Goal: Task Accomplishment & Management: Manage account settings

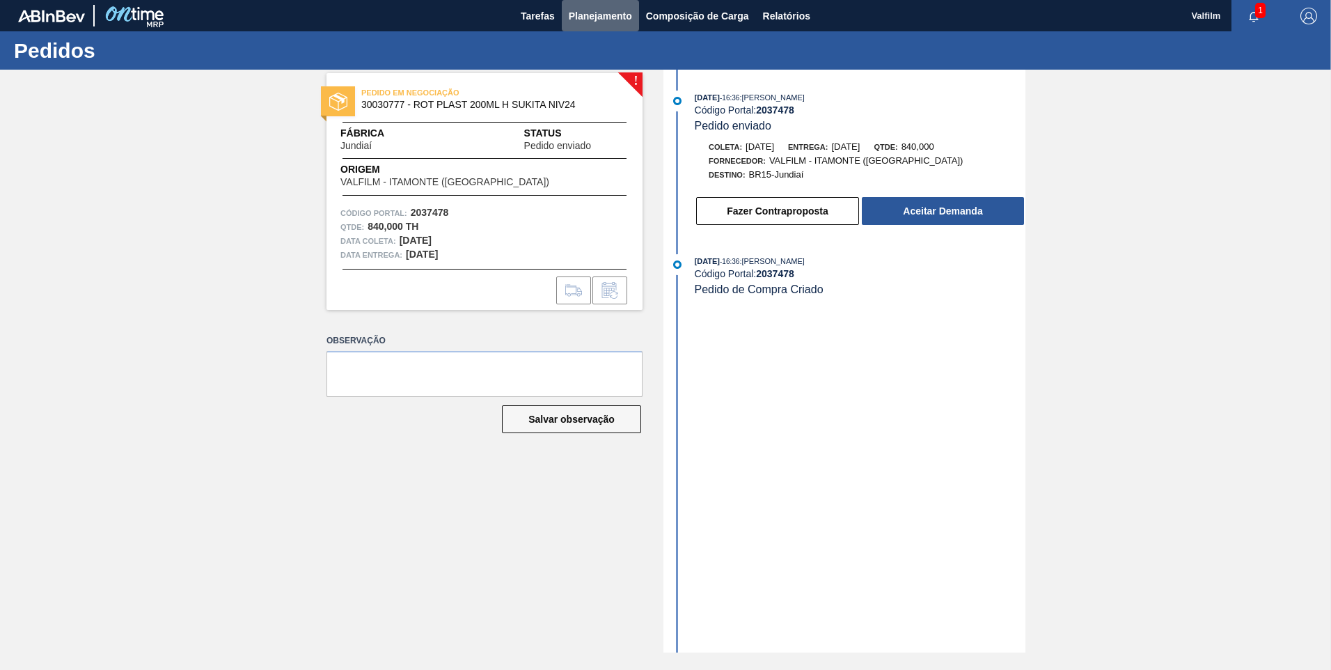
click at [599, 26] on button "Planejamento" at bounding box center [600, 15] width 77 height 31
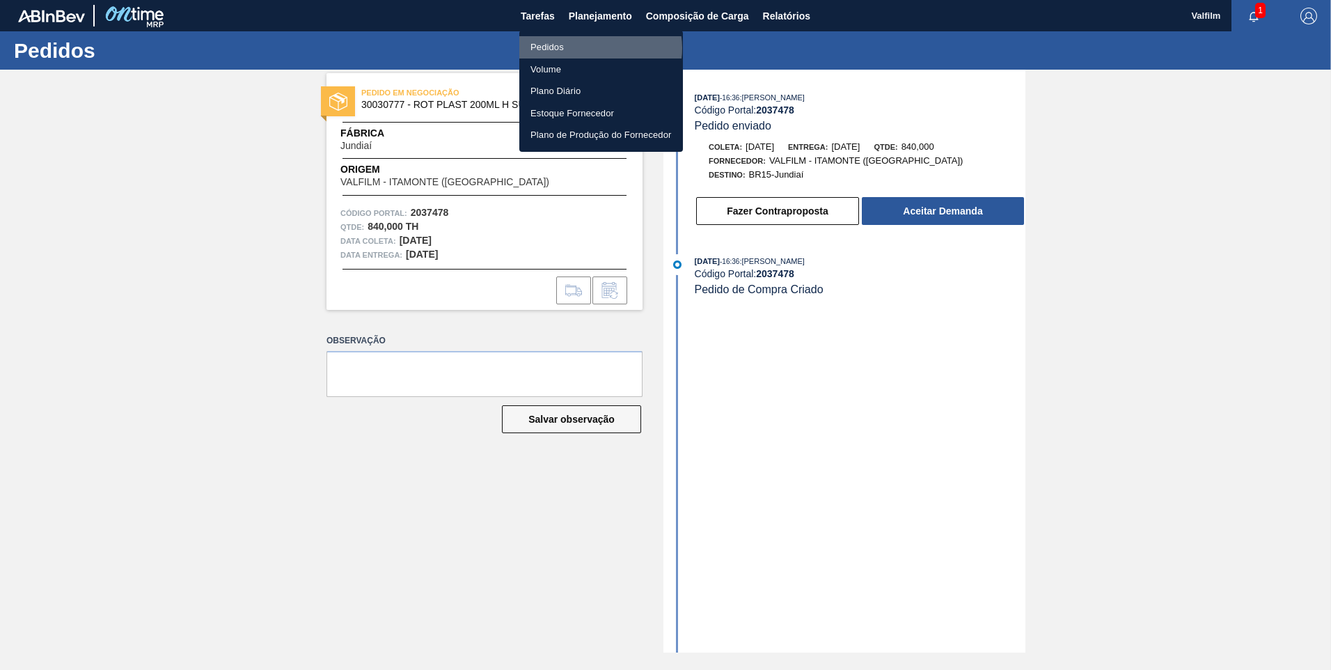
click at [600, 48] on li "Pedidos" at bounding box center [601, 47] width 164 height 22
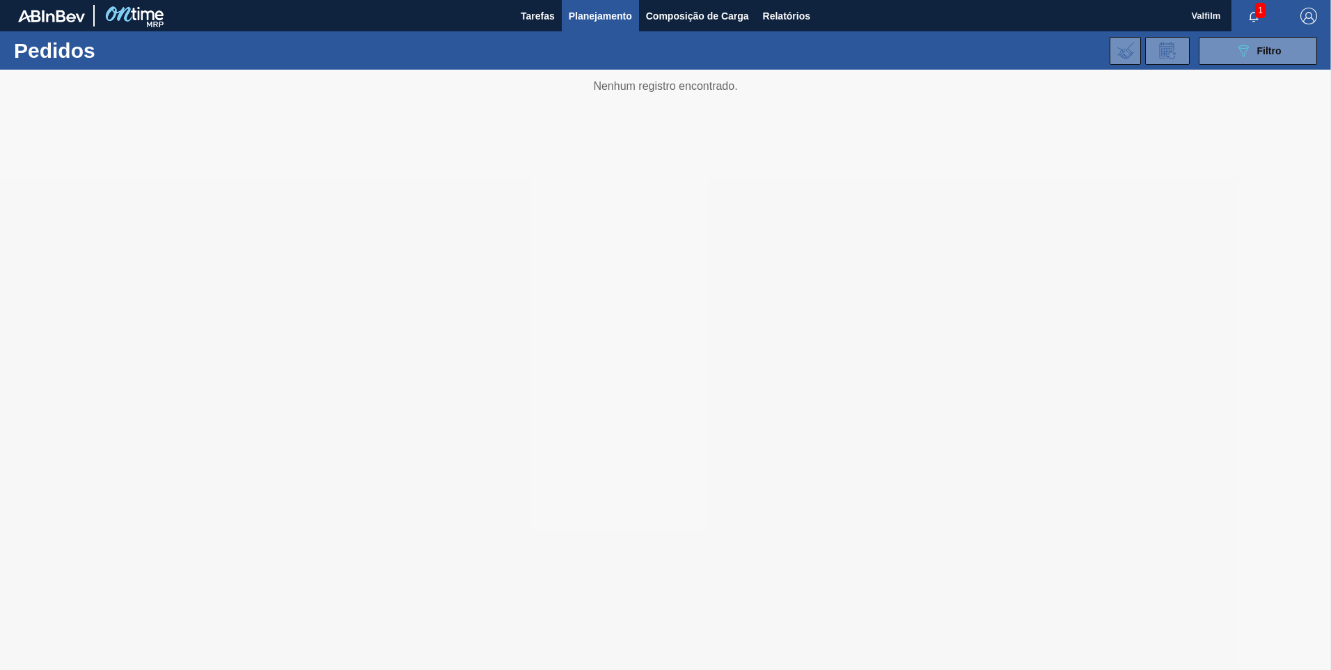
click at [1258, 14] on span "1" at bounding box center [1260, 10] width 10 height 15
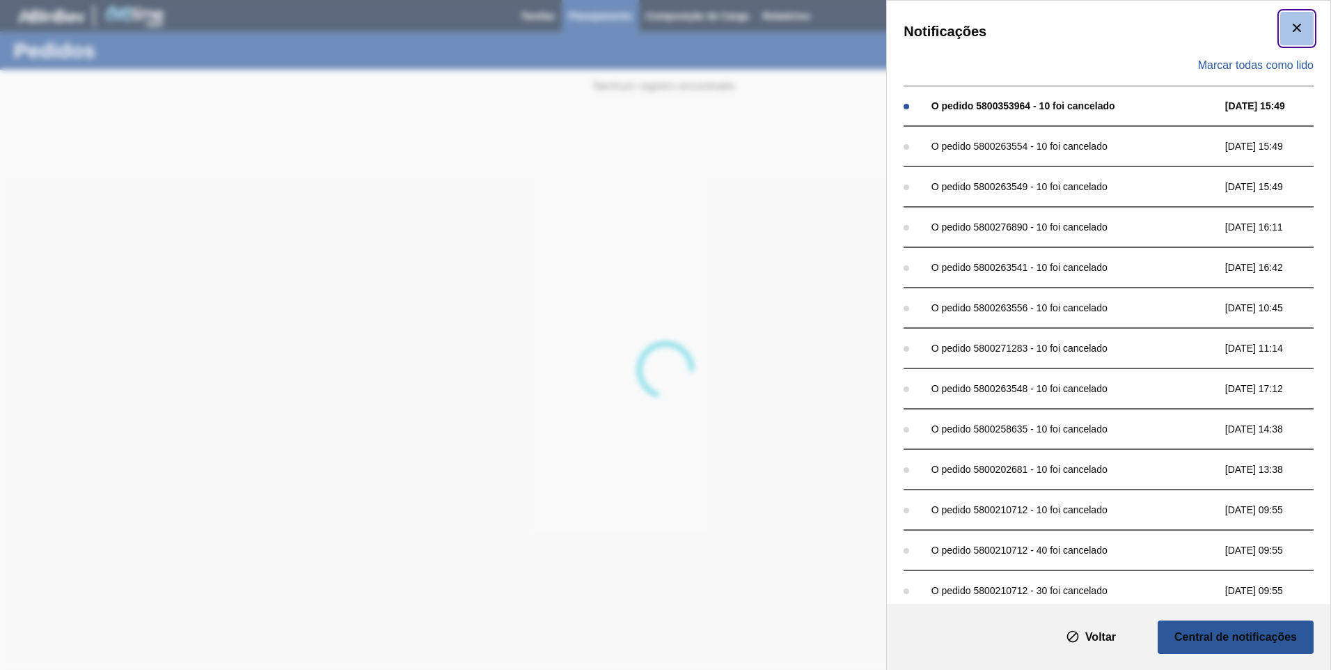
click at [1288, 29] on icon "botão de ícone" at bounding box center [1296, 27] width 17 height 17
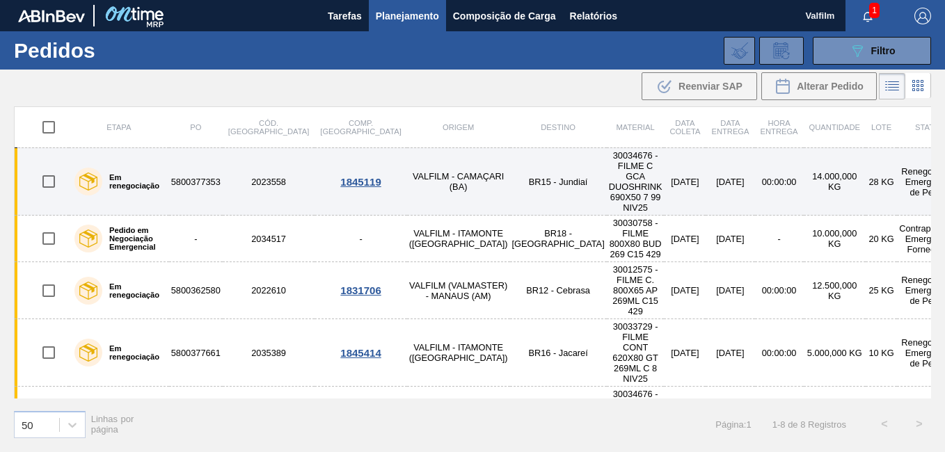
click at [407, 176] on td "VALFILM - CAMAÇARI (BA)" at bounding box center [458, 182] width 103 height 68
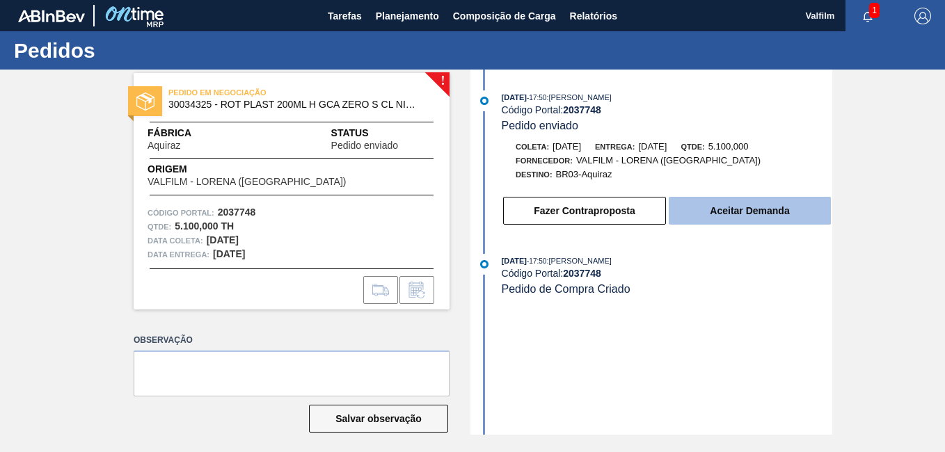
click at [703, 204] on button "Aceitar Demanda" at bounding box center [750, 211] width 162 height 28
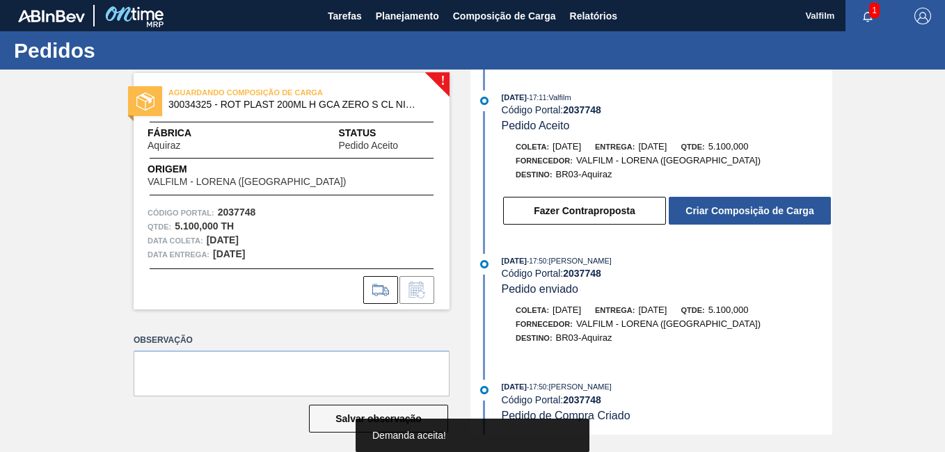
click at [613, 207] on button "Fazer Contraproposta" at bounding box center [584, 211] width 163 height 28
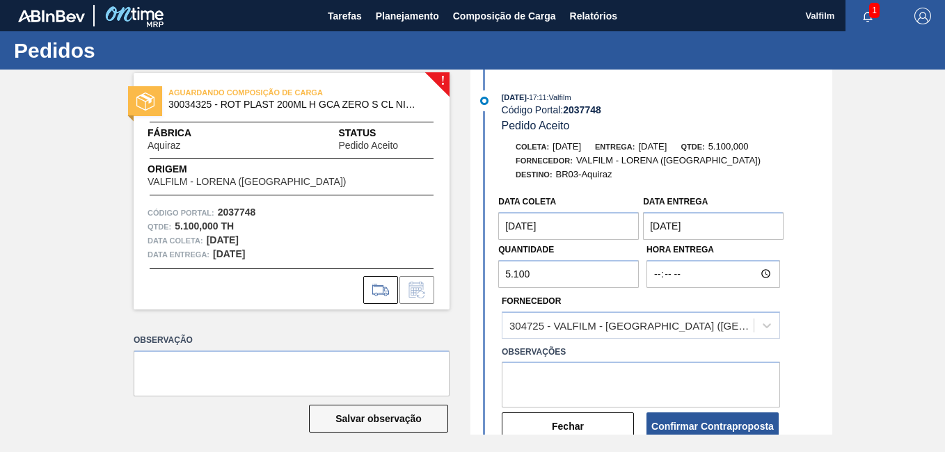
click at [560, 237] on coleta "[DATE]" at bounding box center [568, 226] width 141 height 28
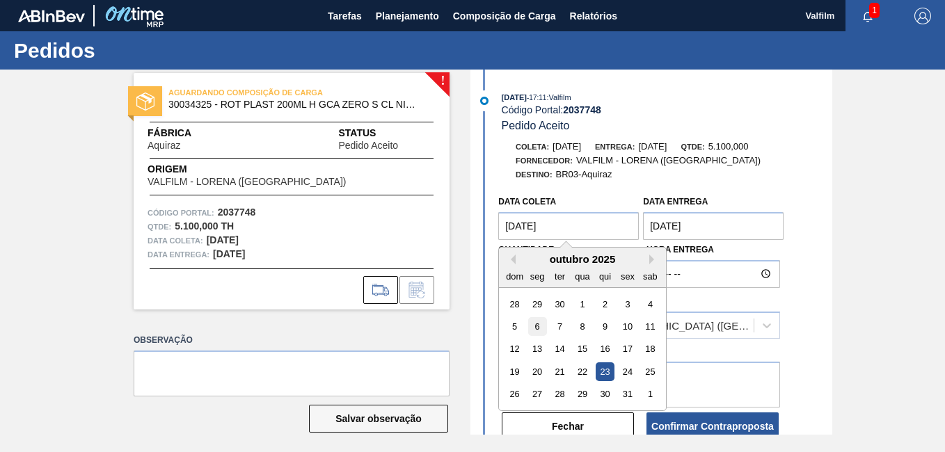
click at [537, 326] on div "6" at bounding box center [537, 326] width 19 height 19
type coleta "06/10/2025"
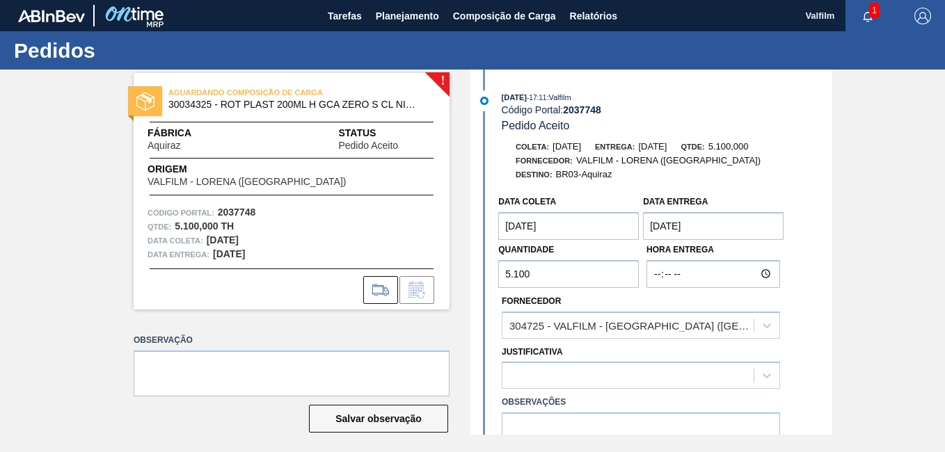
click at [690, 226] on entrega "25/10/2025" at bounding box center [713, 226] width 141 height 28
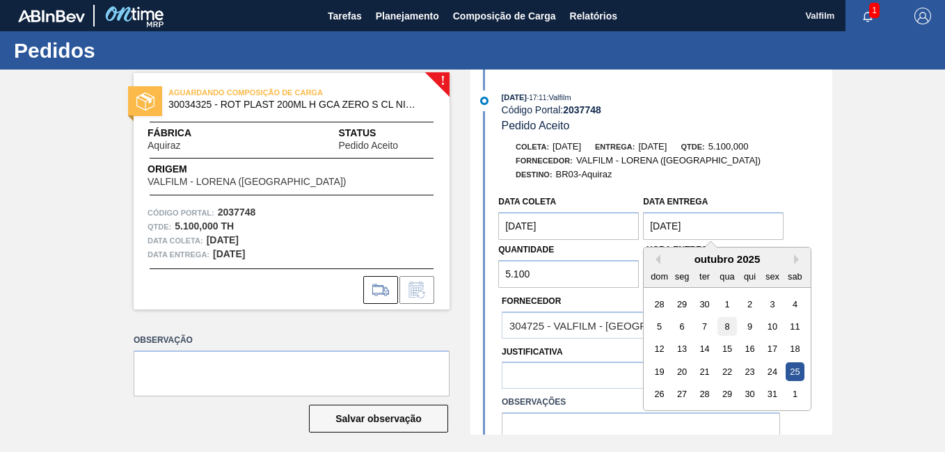
click at [720, 332] on div "8" at bounding box center [727, 326] width 19 height 19
type entrega "[DATE]"
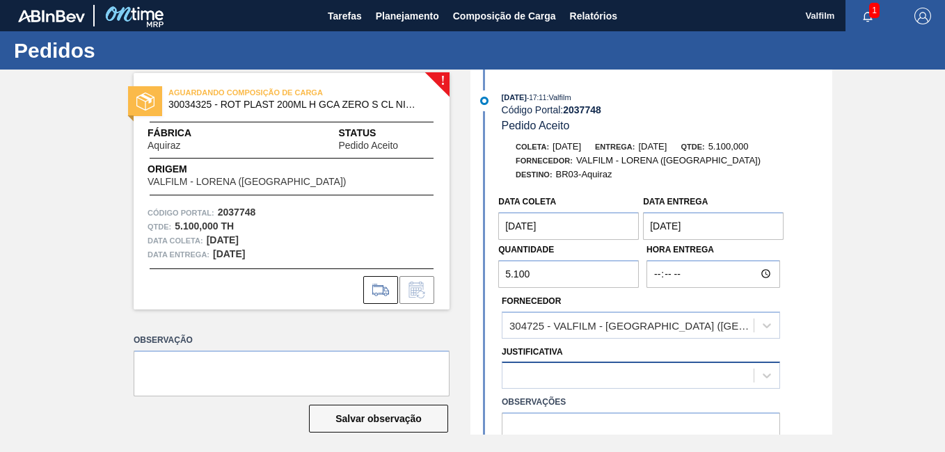
click at [557, 376] on div at bounding box center [628, 376] width 251 height 20
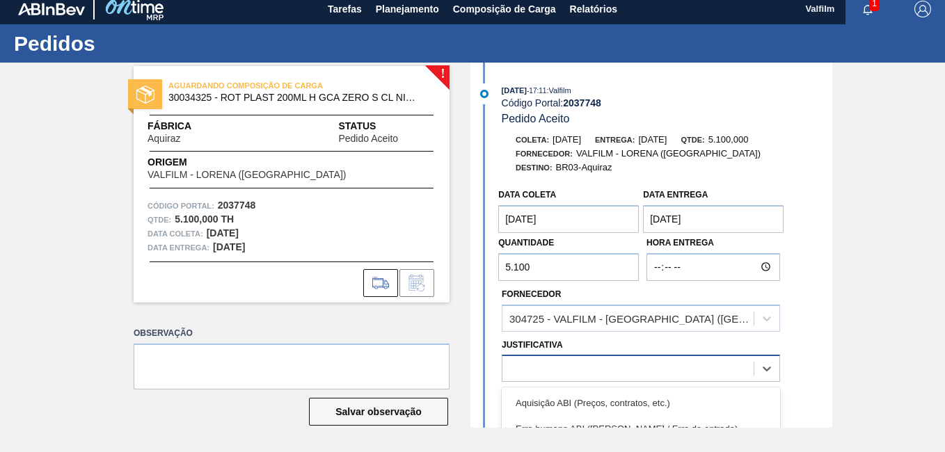
scroll to position [139, 0]
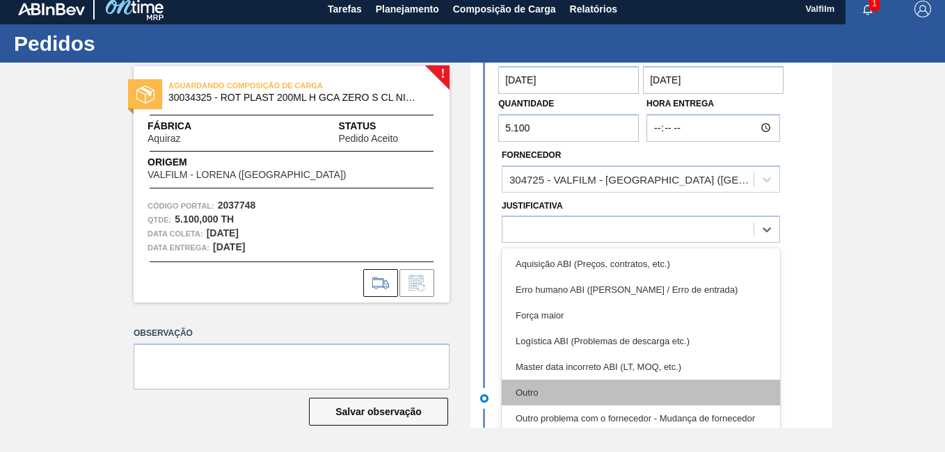
click at [575, 389] on div "Outro" at bounding box center [641, 393] width 278 height 26
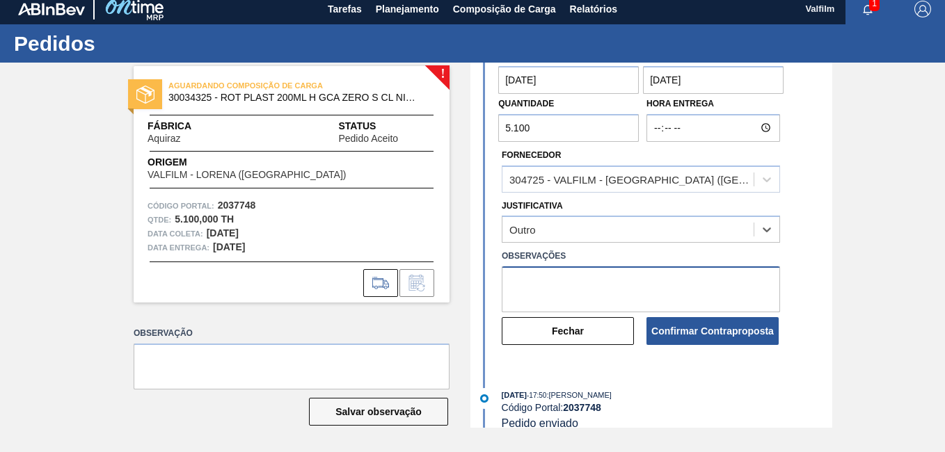
click at [572, 297] on textarea at bounding box center [641, 290] width 278 height 46
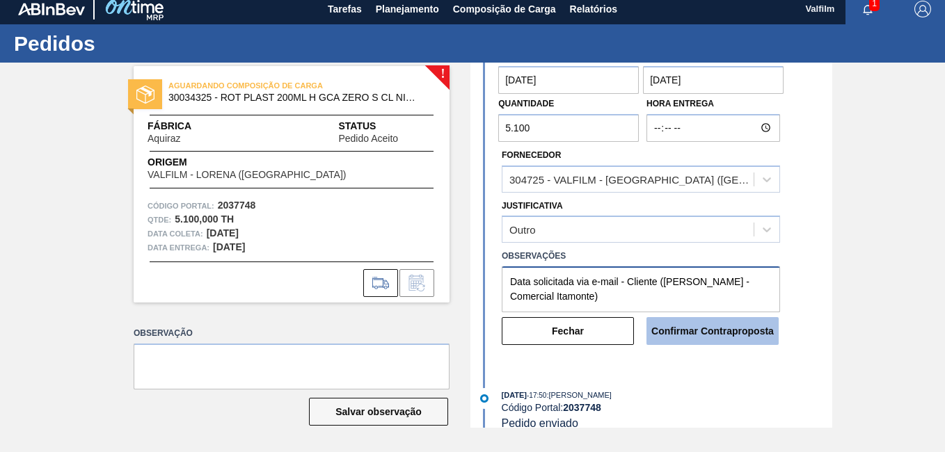
type textarea "Data solicitada via e-mail - Cliente (Ana Carolina - Comercial Itamonte)"
click at [701, 335] on button "Confirmar Contraproposta" at bounding box center [713, 331] width 132 height 28
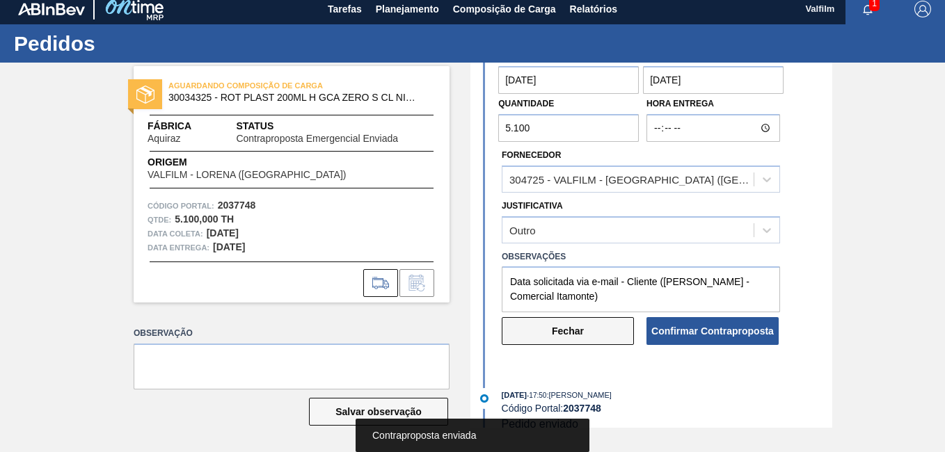
click at [580, 335] on button "Fechar" at bounding box center [568, 331] width 132 height 28
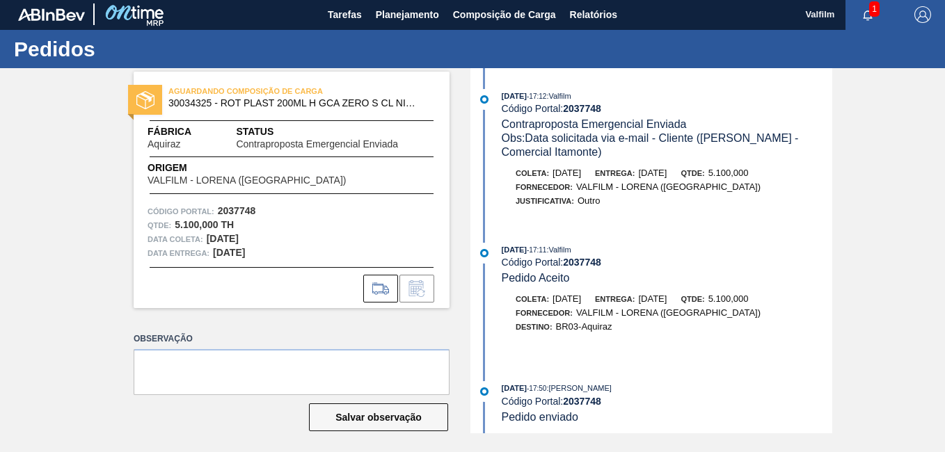
scroll to position [0, 0]
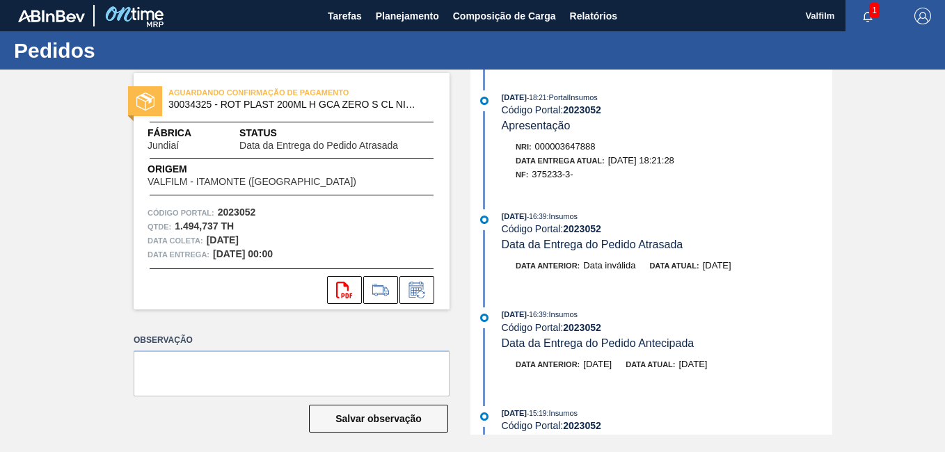
drag, startPoint x: 874, startPoint y: 257, endPoint x: 929, endPoint y: 52, distance: 212.6
click at [874, 257] on div "AGUARDANDO CONFIRMAÇÃO DE PAGAMENTO 30034325 - ROT PLAST 200ML H GCA ZERO S CL …" at bounding box center [472, 252] width 945 height 365
click at [862, 16] on icon "button" at bounding box center [867, 16] width 11 height 11
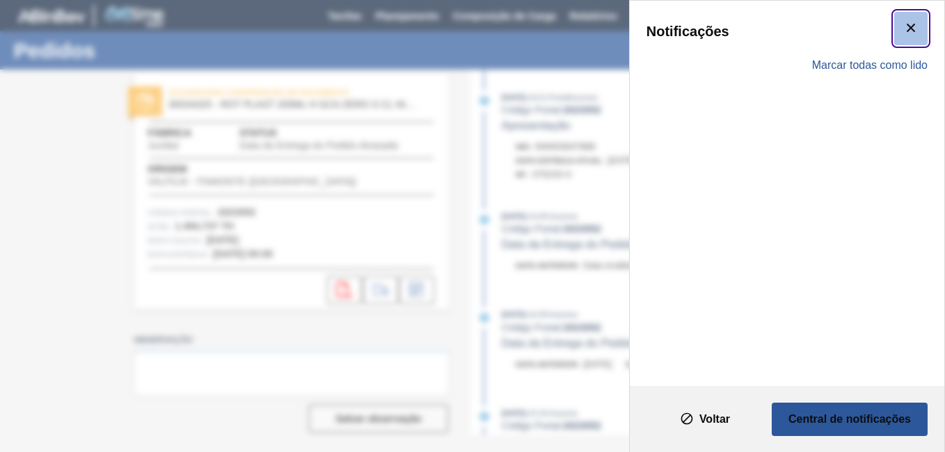
click at [915, 33] on icon "botão de ícone" at bounding box center [911, 27] width 17 height 17
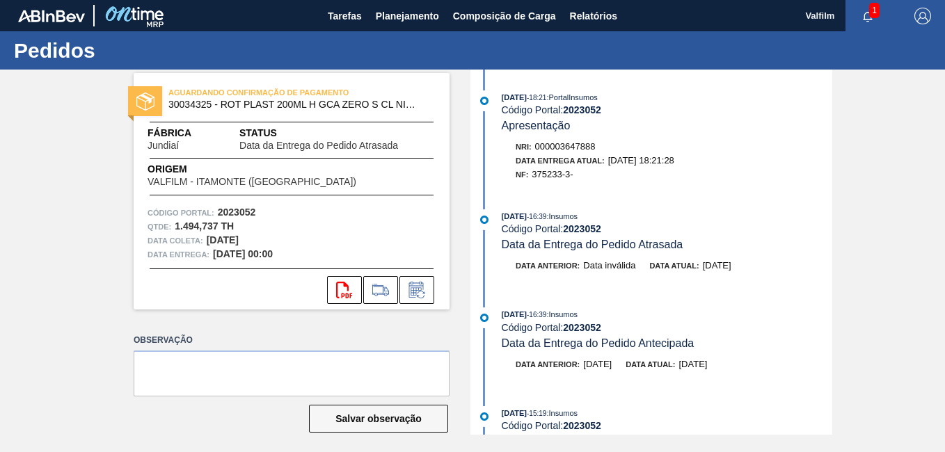
click at [867, 8] on button "button" at bounding box center [868, 15] width 45 height 19
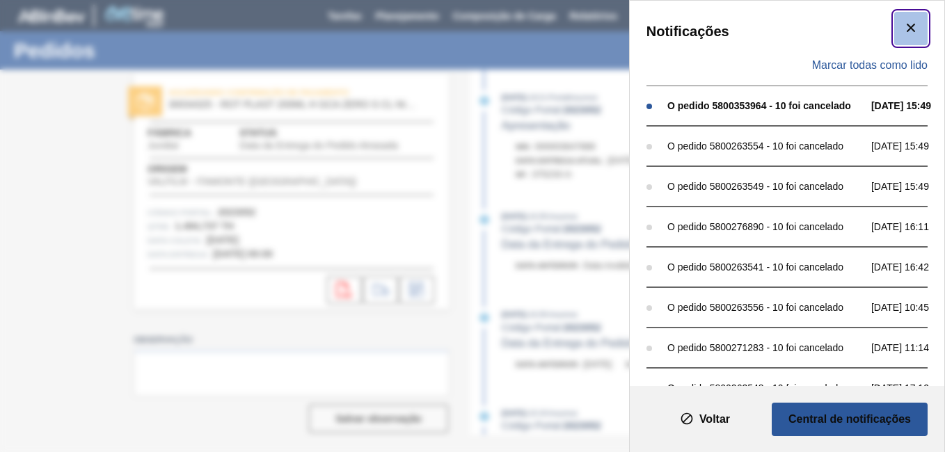
click at [915, 29] on icon "botão de ícone" at bounding box center [911, 27] width 17 height 17
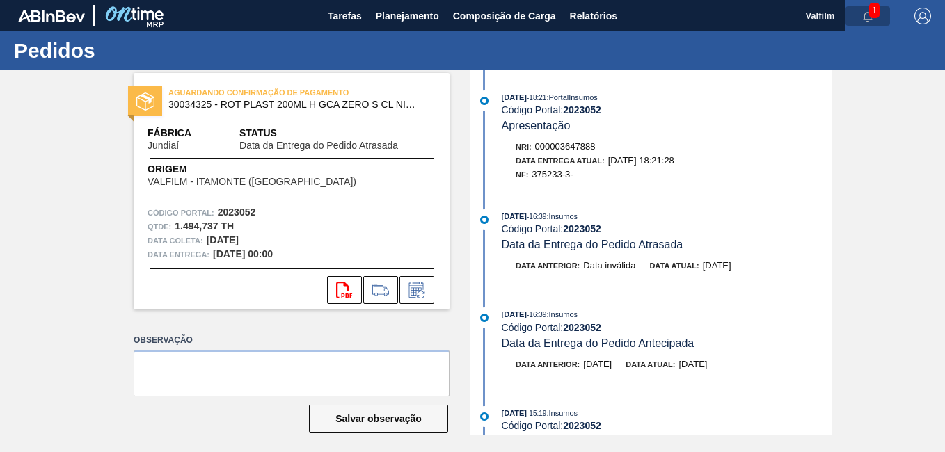
click at [862, 20] on icon "button" at bounding box center [867, 16] width 11 height 11
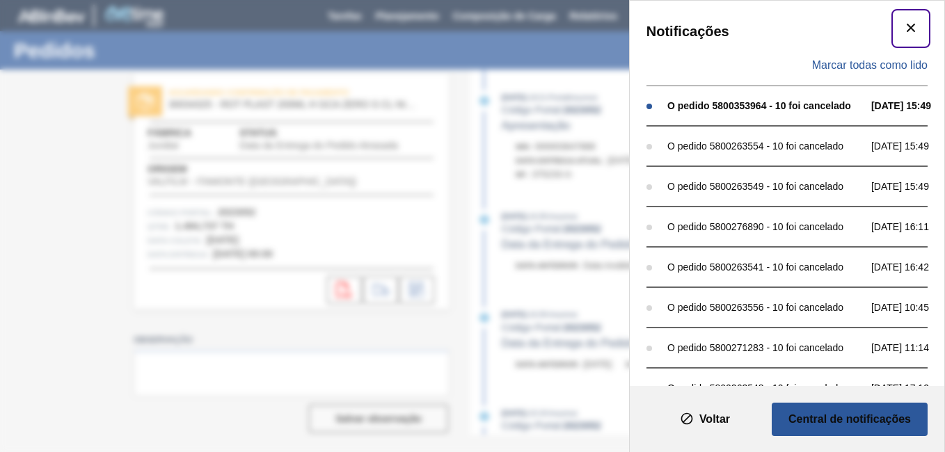
click at [925, 35] on div "Notificações Marcar todas como lido O pedido 5800353964 - 10 foi cancelado 28/0…" at bounding box center [787, 194] width 315 height 386
click at [910, 36] on icon "botão de ícone" at bounding box center [911, 27] width 17 height 17
